Goal: Register for event/course

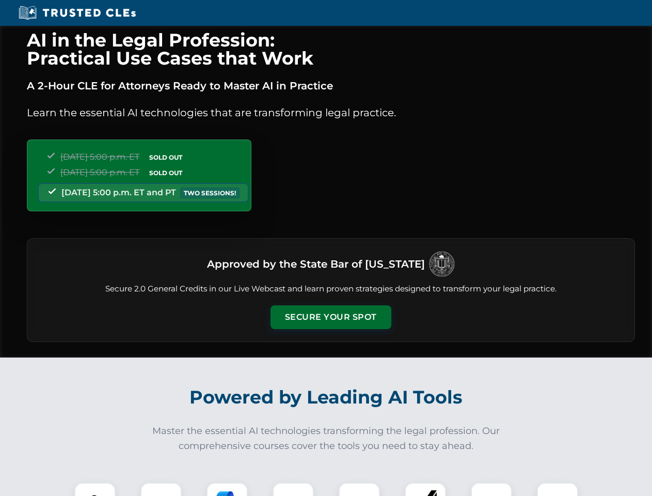
click at [331, 317] on button "Secure Your Spot" at bounding box center [331, 317] width 121 height 24
click at [95, 489] on img at bounding box center [95, 503] width 30 height 30
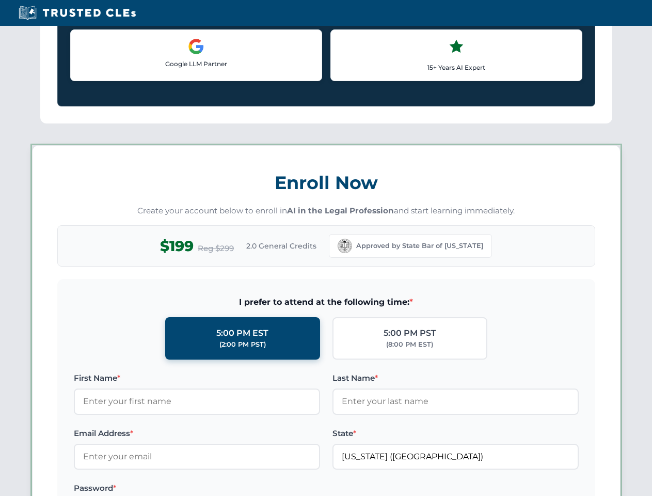
click at [227, 489] on label "Password *" at bounding box center [197, 488] width 246 height 12
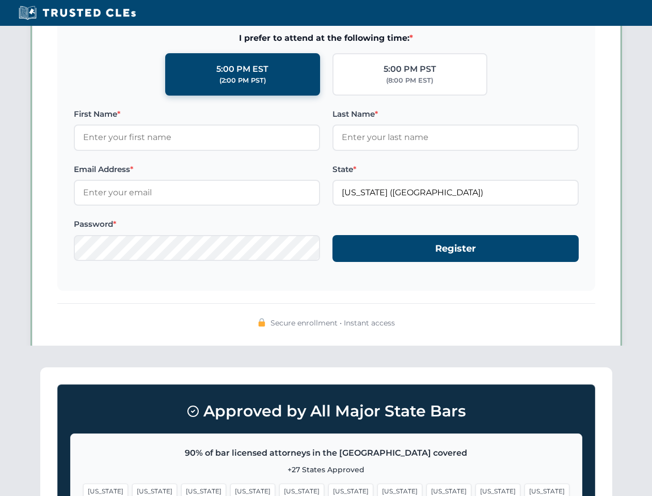
click at [476, 489] on span "[US_STATE]" at bounding box center [498, 490] width 45 height 15
